Goal: Navigation & Orientation: Locate item on page

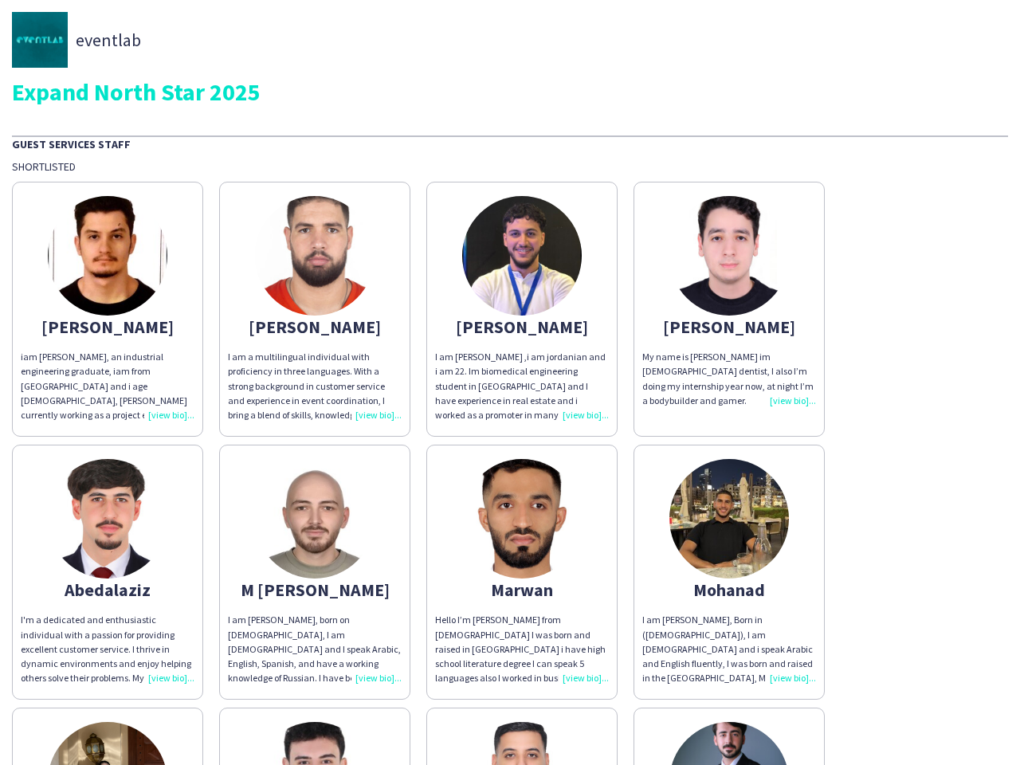
click at [510, 382] on div "I am [PERSON_NAME] ,i am jordanian and i am 22. Im biomedical engineering stude…" at bounding box center [522, 386] width 174 height 73
click at [108, 309] on img at bounding box center [108, 256] width 120 height 120
click at [315, 309] on img at bounding box center [315, 256] width 120 height 120
click at [522, 309] on img at bounding box center [522, 256] width 120 height 120
click at [729, 309] on img at bounding box center [729, 256] width 120 height 120
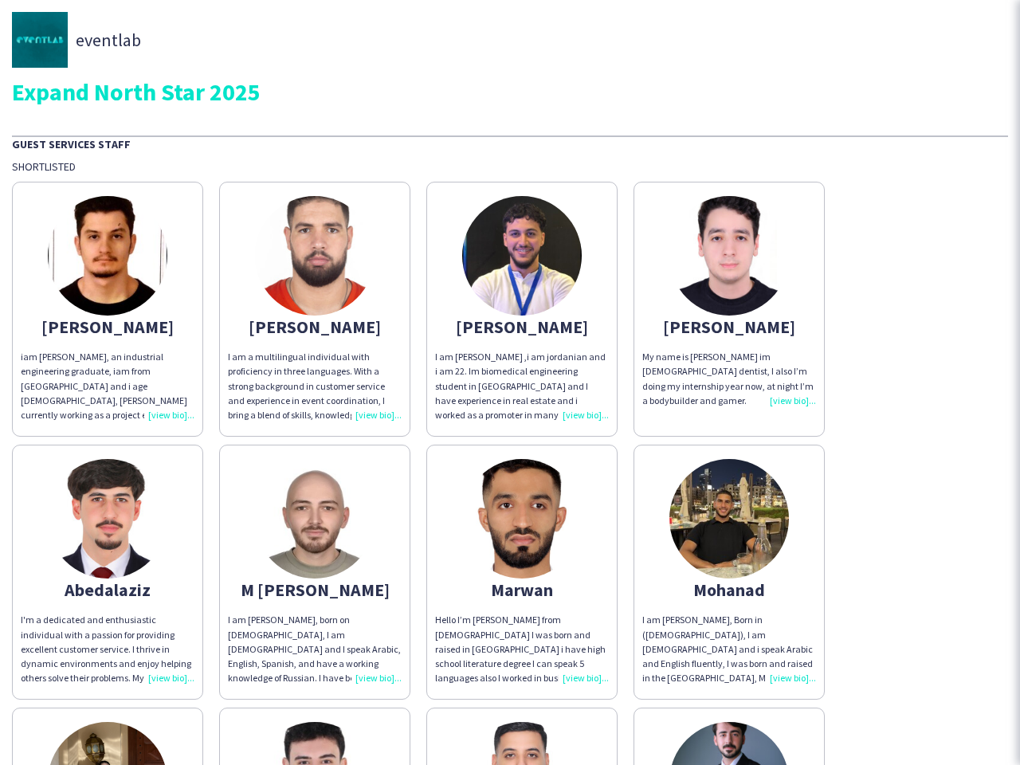
click at [108, 572] on img at bounding box center [108, 519] width 120 height 120
click at [315, 572] on img at bounding box center [315, 519] width 120 height 120
click at [522, 572] on img at bounding box center [522, 519] width 120 height 120
click at [729, 572] on img at bounding box center [729, 519] width 120 height 120
